Goal: Information Seeking & Learning: Find specific fact

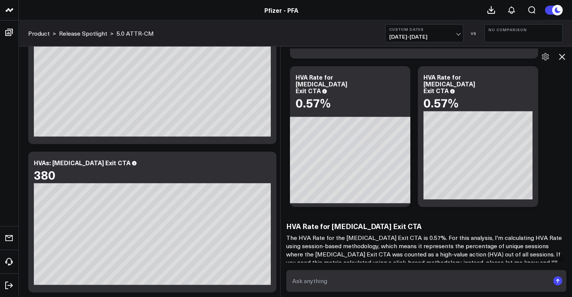
scroll to position [392, 0]
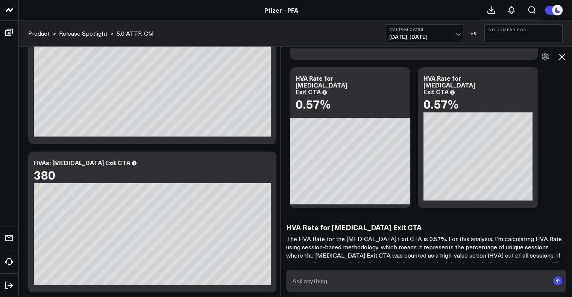
click at [361, 279] on textarea at bounding box center [419, 281] width 259 height 14
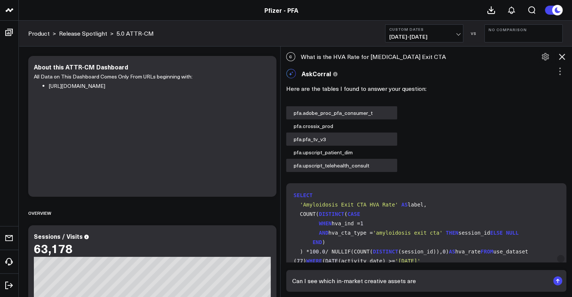
scroll to position [42, 0]
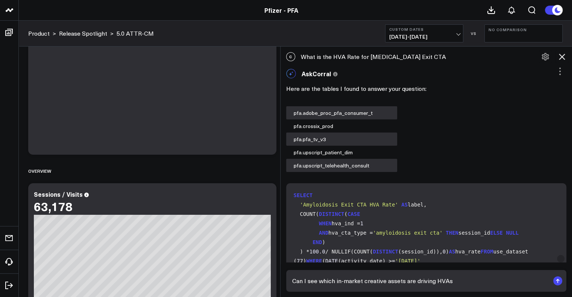
type textarea "Can I see which in-market creative assets are driving HVAs?"
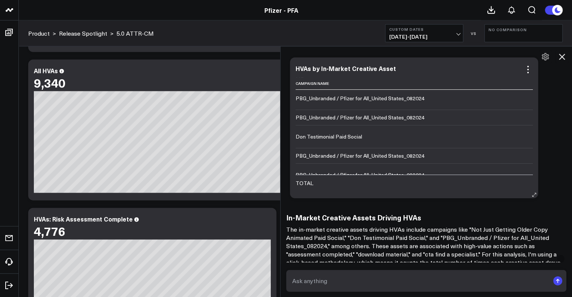
scroll to position [233, 41]
click at [329, 290] on form at bounding box center [426, 281] width 280 height 22
click at [320, 286] on textarea at bounding box center [419, 281] width 259 height 14
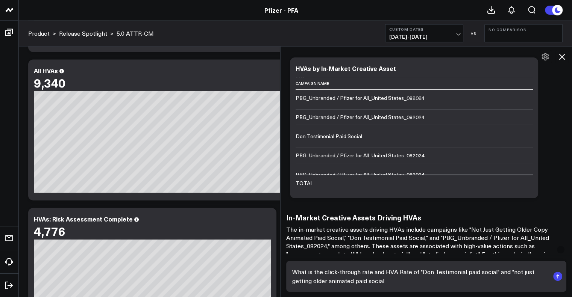
type textarea "What is the click-through rate and HVA Rate of "Don Testimonial paid social" an…"
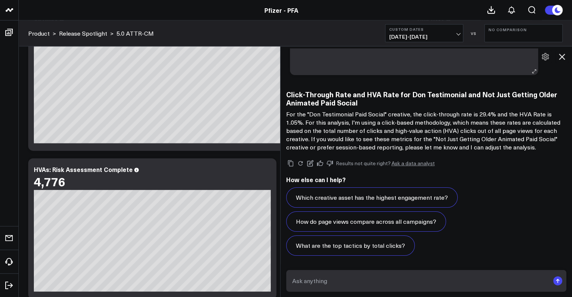
scroll to position [1731, 0]
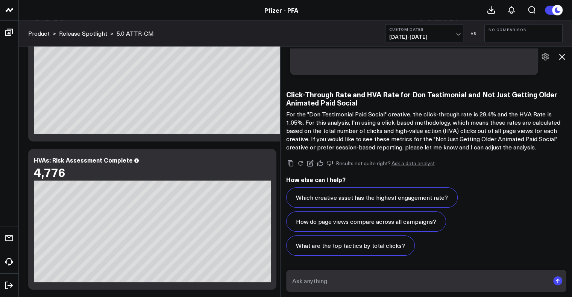
click at [455, 279] on textarea at bounding box center [419, 281] width 259 height 14
drag, startPoint x: 431, startPoint y: 138, endPoint x: 559, endPoint y: 139, distance: 128.6
click at [559, 139] on p "For the "Don Testimonial Paid Social" creative, the click-through rate is 29.4%…" at bounding box center [426, 130] width 280 height 41
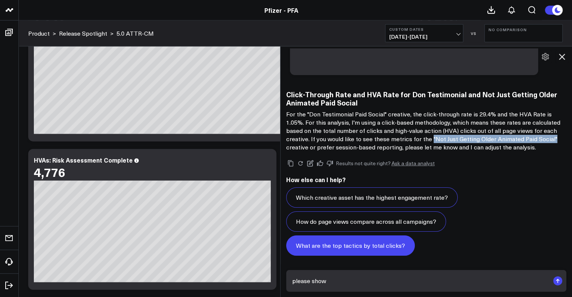
copy p ""Not Just Getting Older Animated Paid Social""
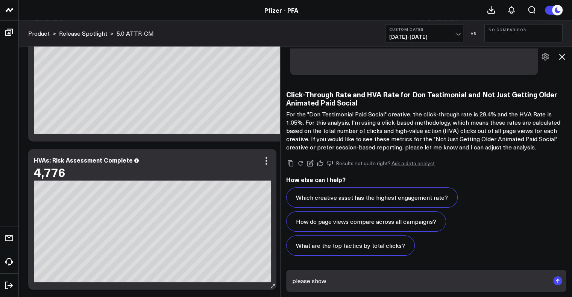
click at [263, 272] on body "Pfizer - PFA Pfizer - PFA Product > Release Spotlight > 5.0 ATTR-CM Custom Date…" at bounding box center [286, 67] width 572 height 3597
type textarea "there are two Don Testimonial pieces of creative, can you show the performance …"
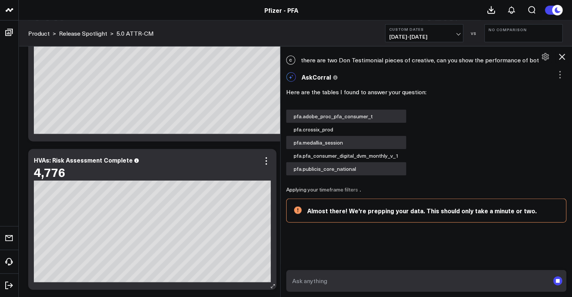
scroll to position [0, 0]
click at [564, 58] on icon at bounding box center [562, 57] width 6 height 6
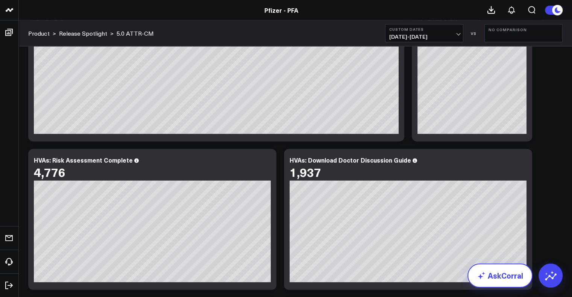
click at [511, 270] on link "AskCorral" at bounding box center [499, 276] width 65 height 24
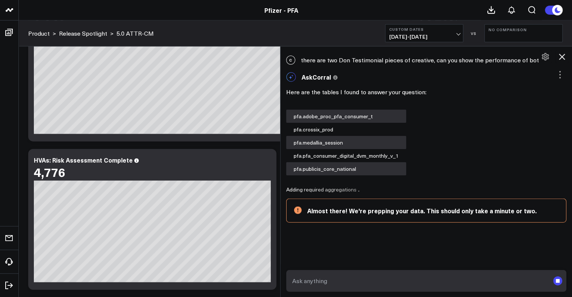
scroll to position [1737, 0]
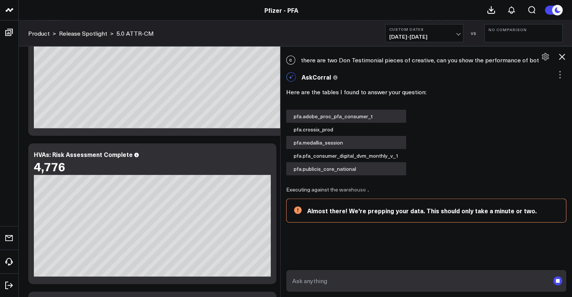
click at [282, 231] on div at bounding box center [280, 171] width 4 height 251
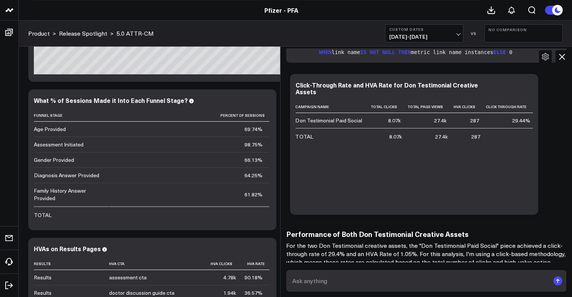
scroll to position [2156, 0]
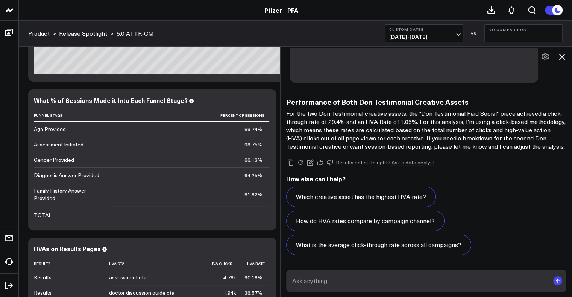
click at [449, 275] on textarea at bounding box center [419, 281] width 259 height 14
type textarea "I need a breakdown of the second Don Testimonial vs the first Don Testimonial"
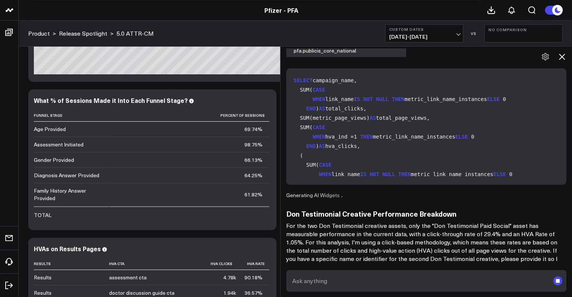
scroll to position [2394, 0]
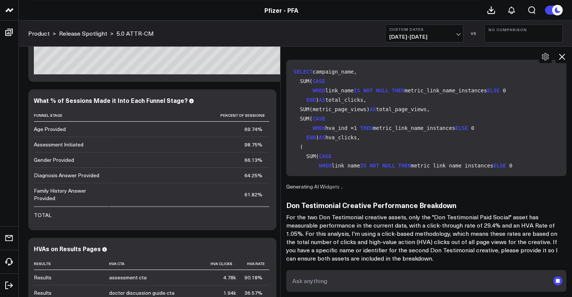
click at [282, 210] on div at bounding box center [280, 171] width 4 height 251
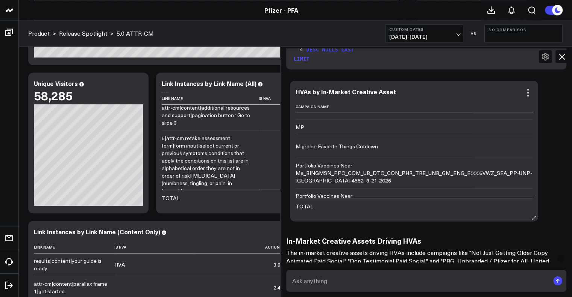
scroll to position [552, 69]
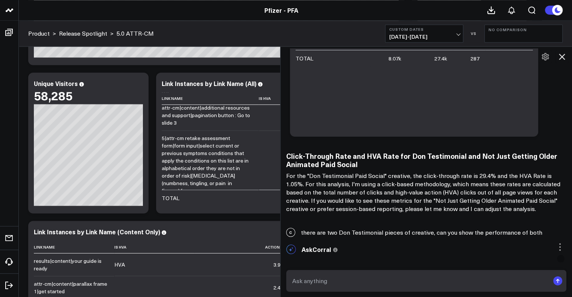
click at [562, 55] on icon at bounding box center [561, 56] width 9 height 9
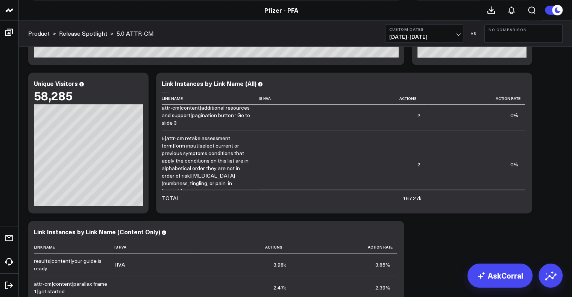
click at [549, 276] on icon at bounding box center [551, 277] width 12 height 7
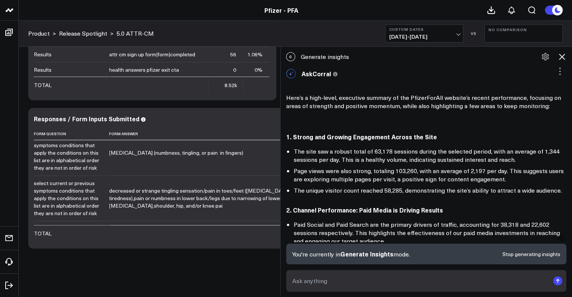
scroll to position [1170, 0]
click at [564, 56] on icon at bounding box center [561, 56] width 9 height 9
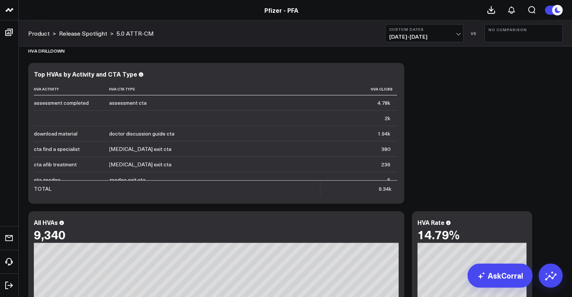
scroll to position [2039, 0]
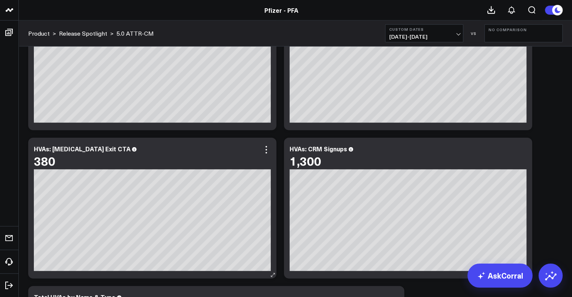
drag, startPoint x: 34, startPoint y: 149, endPoint x: 68, endPoint y: 150, distance: 33.9
click at [68, 150] on div "HVAs: [MEDICAL_DATA] Exit CTA" at bounding box center [82, 149] width 97 height 8
click at [507, 284] on link "AskCorral" at bounding box center [499, 276] width 65 height 24
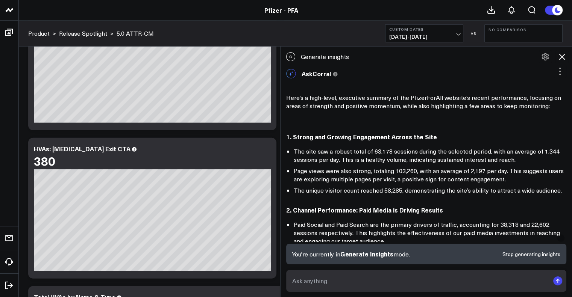
click at [469, 274] on form at bounding box center [426, 281] width 280 height 22
click at [442, 285] on textarea at bounding box center [419, 281] width 259 height 14
type textarea "What is HVA Rate for [MEDICAL_DATA] Exit CTA"
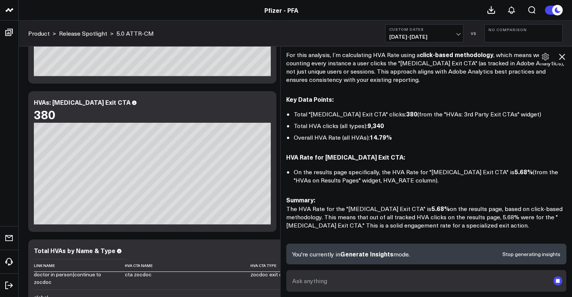
scroll to position [862, 0]
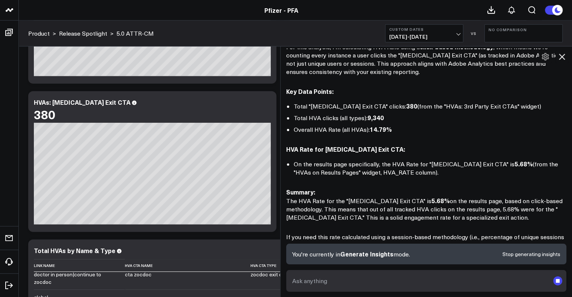
click at [453, 276] on textarea at bounding box center [419, 281] width 259 height 14
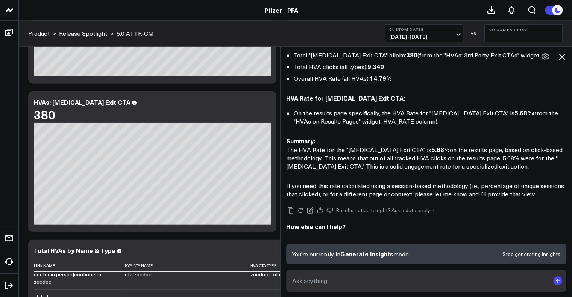
scroll to position [905, 0]
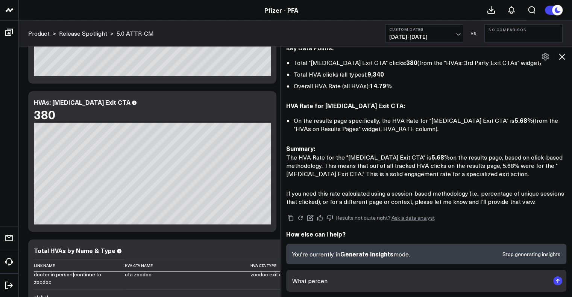
type textarea "What percent"
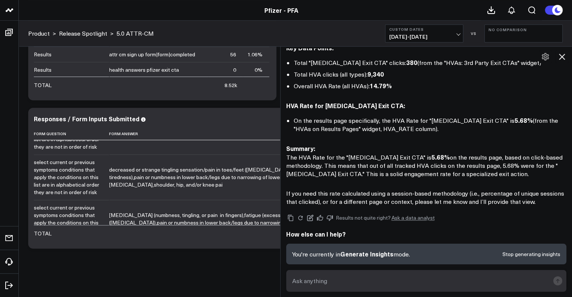
scroll to position [1191, 0]
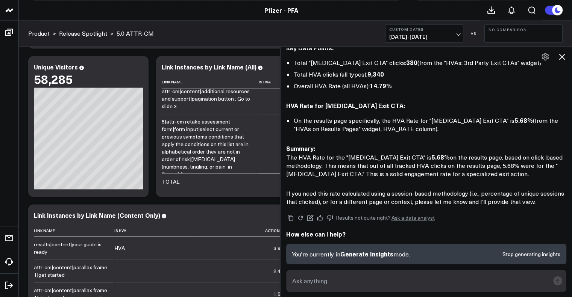
scroll to position [1209, 0]
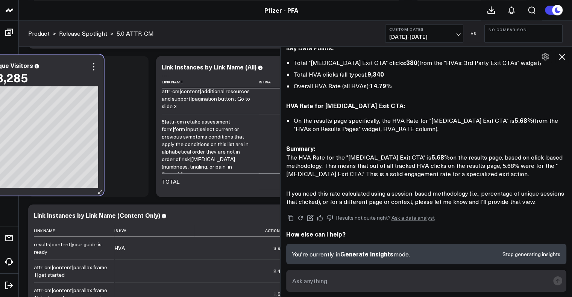
drag, startPoint x: 81, startPoint y: 84, endPoint x: 74, endPoint y: 86, distance: 7.4
click at [74, 84] on div "58,285" at bounding box center [43, 78] width 109 height 14
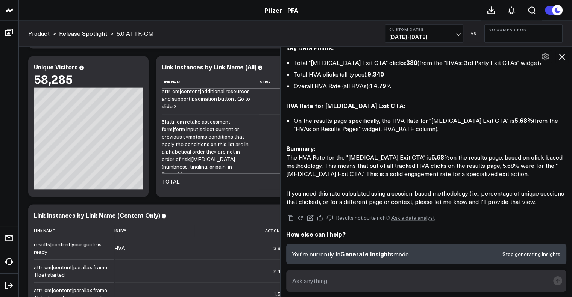
click at [562, 57] on icon at bounding box center [561, 56] width 9 height 9
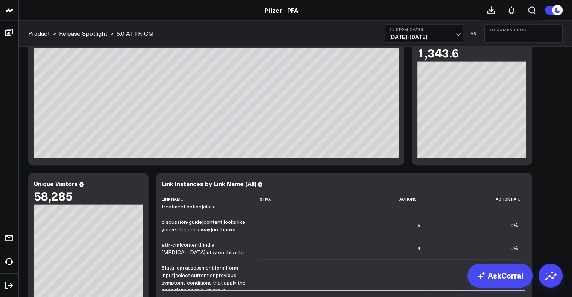
scroll to position [1175, 0]
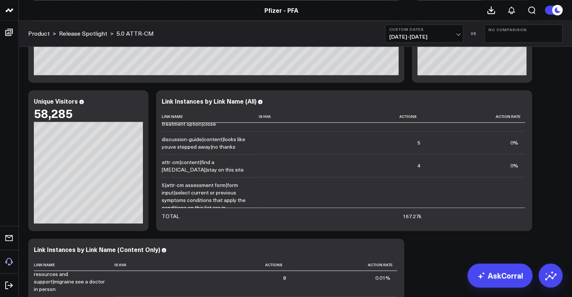
click at [3, 257] on span at bounding box center [9, 262] width 14 height 14
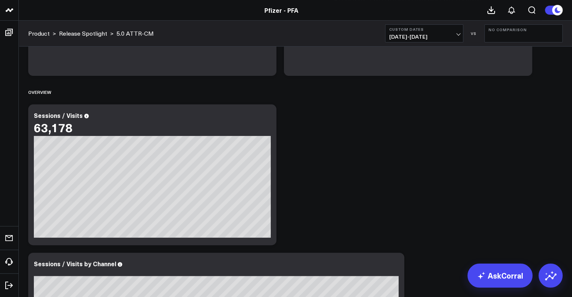
scroll to position [70, 0]
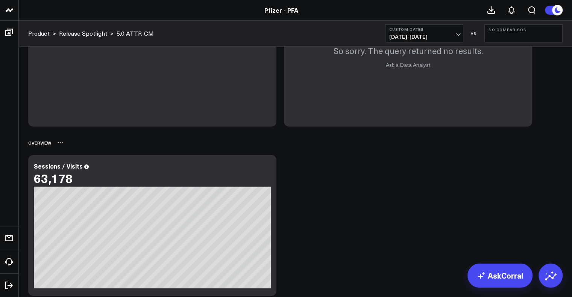
click at [256, 145] on div "Overview" at bounding box center [295, 142] width 534 height 17
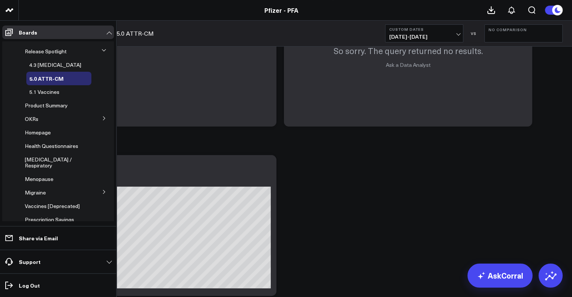
scroll to position [19, 0]
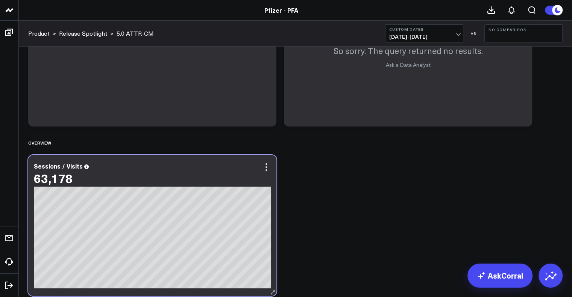
drag, startPoint x: 83, startPoint y: 180, endPoint x: 97, endPoint y: 177, distance: 15.0
click at [39, 179] on div "63,178" at bounding box center [152, 178] width 237 height 14
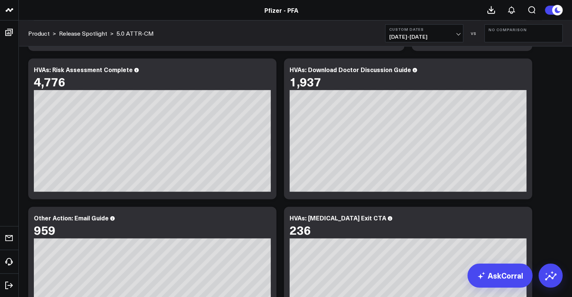
scroll to position [1970, 0]
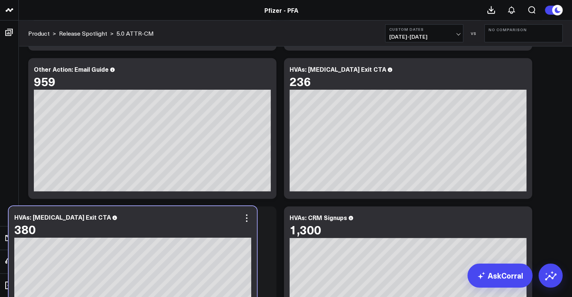
click at [55, 230] on div "380" at bounding box center [132, 230] width 237 height 14
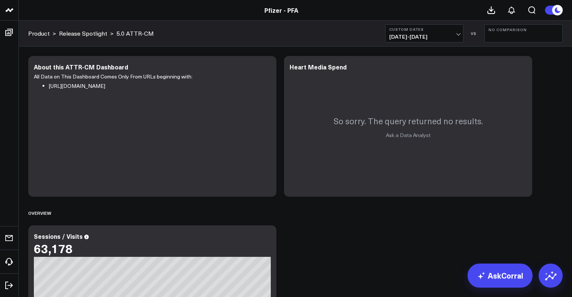
scroll to position [59, 0]
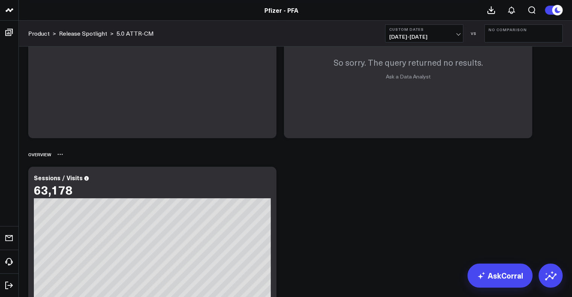
click at [86, 147] on div "Overview" at bounding box center [295, 154] width 534 height 17
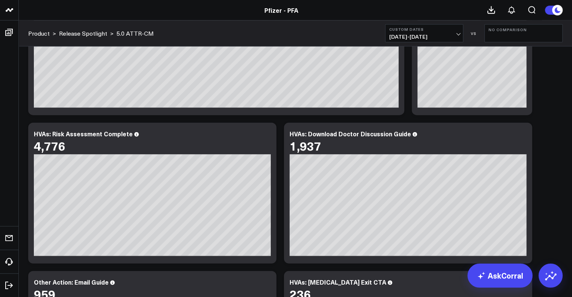
scroll to position [1655, 0]
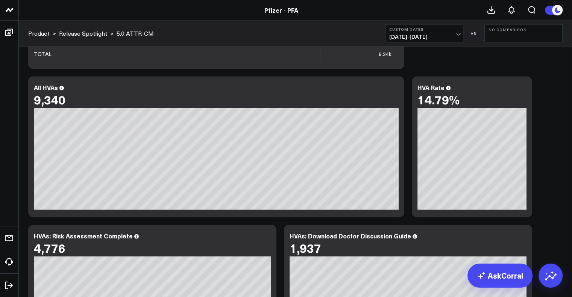
click at [240, 76] on div "Copy link to widget Ask support Comment Export PNG About this ATTR-CM Dashboard…" at bounding box center [295, 147] width 542 height 3500
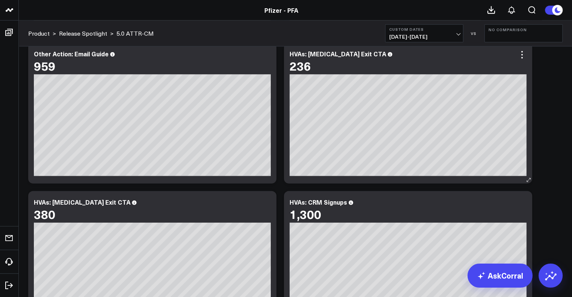
scroll to position [8419, 0]
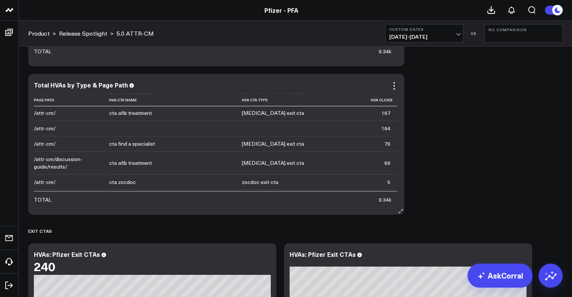
scroll to position [136, 0]
